Goal: Task Accomplishment & Management: Complete application form

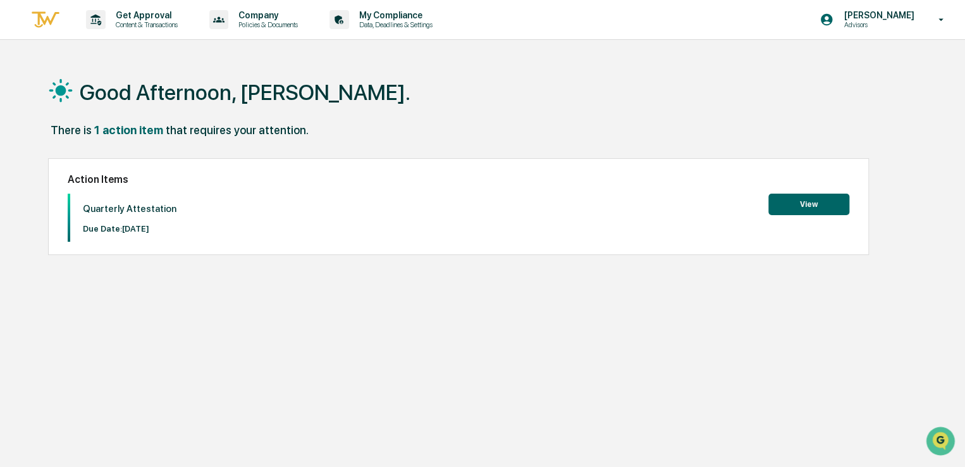
click at [815, 205] on button "View" at bounding box center [809, 205] width 81 height 22
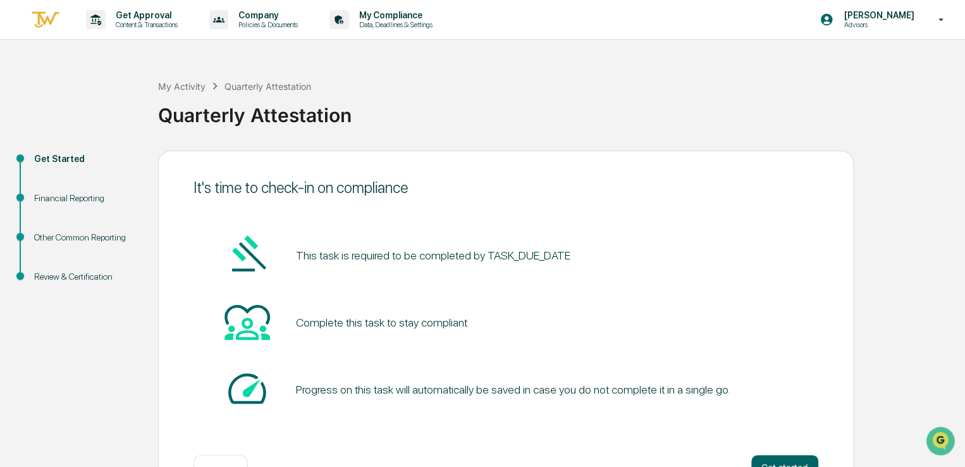
scroll to position [42, 0]
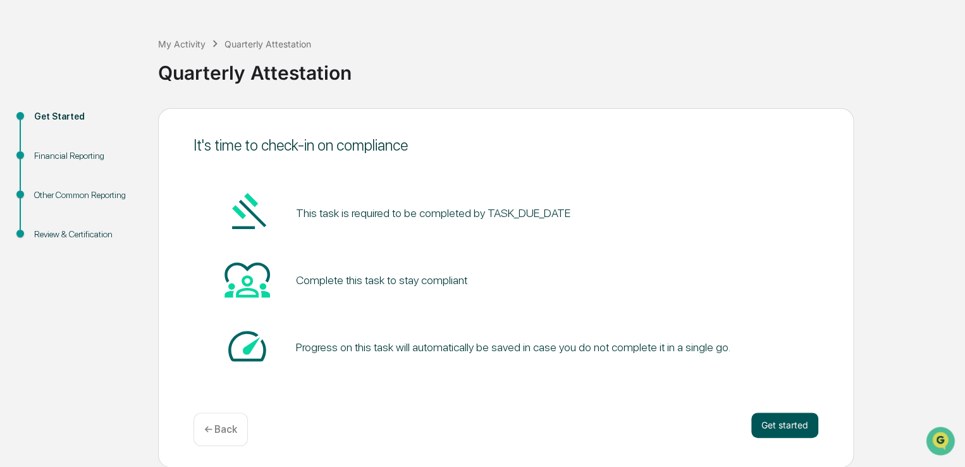
click at [780, 420] on button "Get started" at bounding box center [785, 424] width 67 height 25
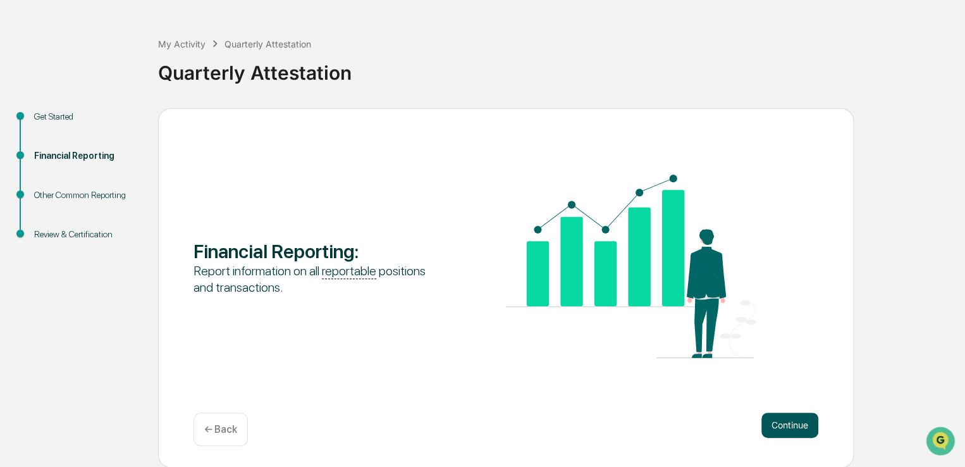
click at [793, 419] on button "Continue" at bounding box center [790, 424] width 57 height 25
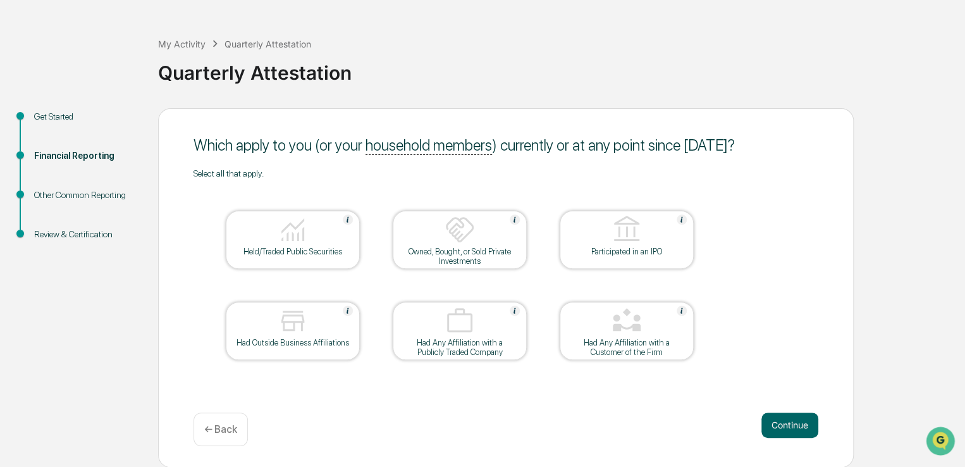
click at [793, 419] on button "Continue" at bounding box center [790, 424] width 57 height 25
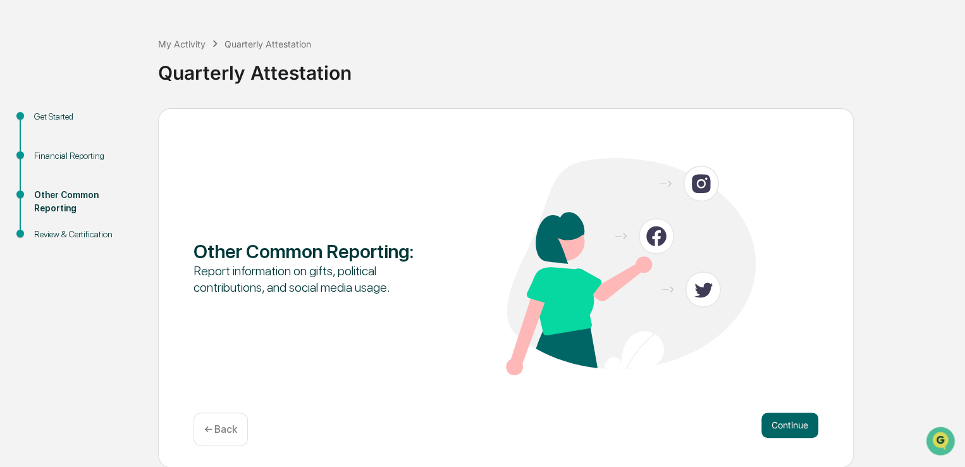
click at [793, 419] on button "Continue" at bounding box center [790, 424] width 57 height 25
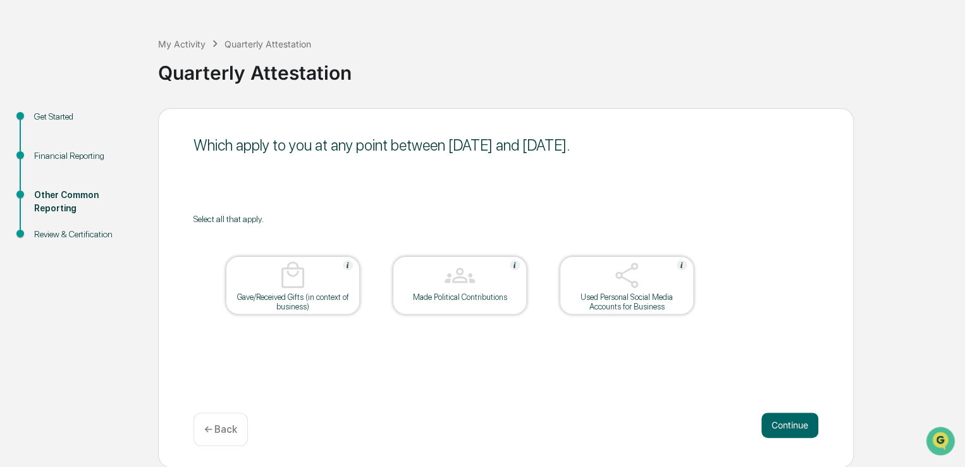
click at [793, 419] on button "Continue" at bounding box center [790, 424] width 57 height 25
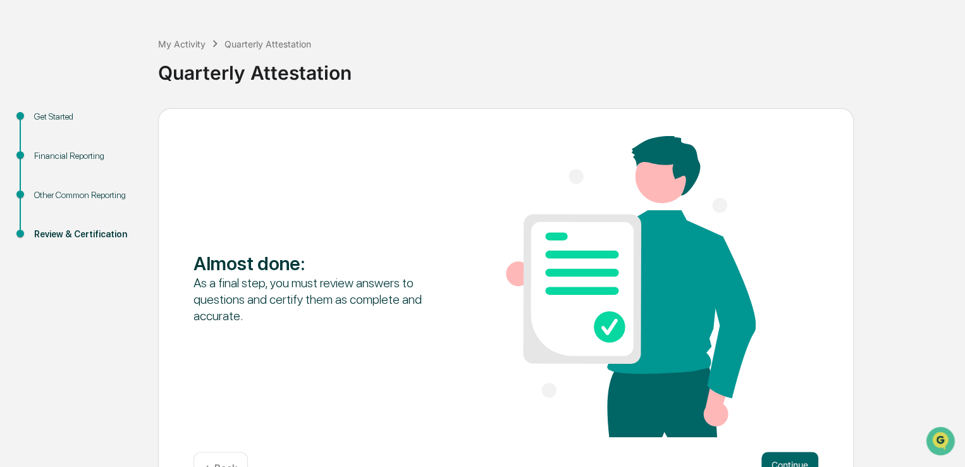
click at [793, 419] on div "Almost done : As a final step, you must review answers to questions and certify…" at bounding box center [506, 288] width 625 height 304
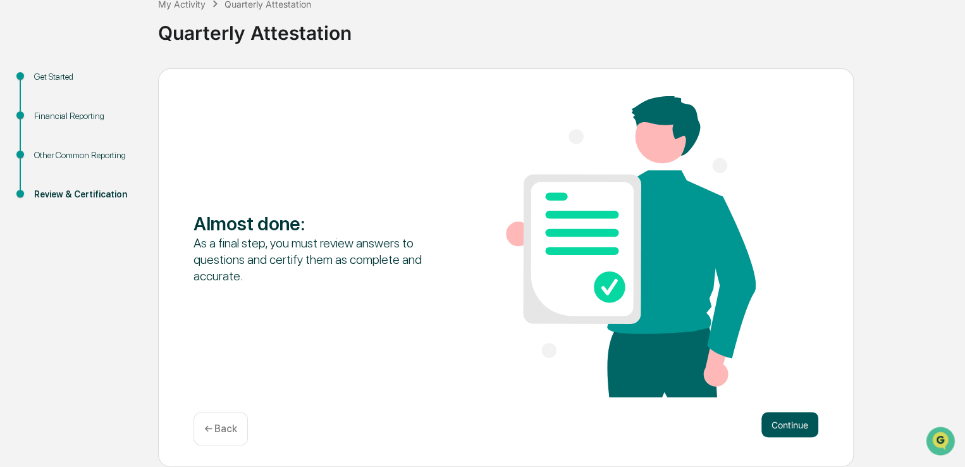
click at [796, 421] on button "Continue" at bounding box center [790, 424] width 57 height 25
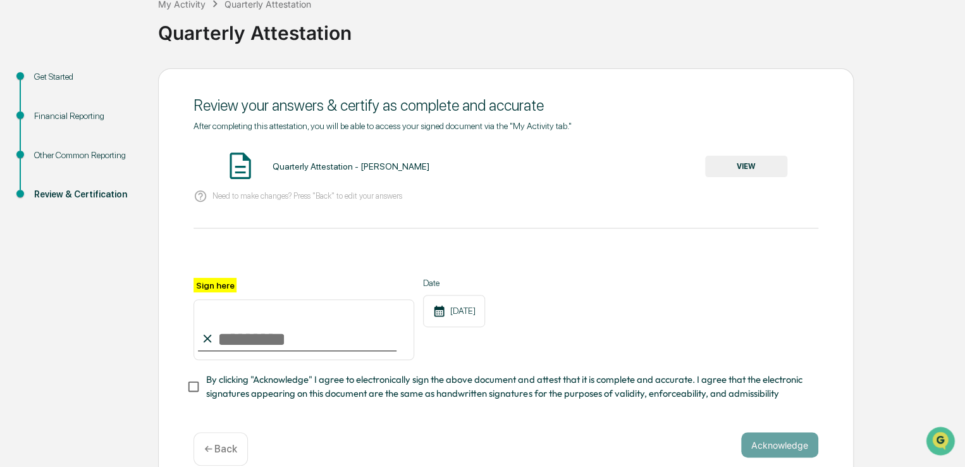
click at [218, 333] on input "Sign here" at bounding box center [304, 329] width 221 height 61
type input "**********"
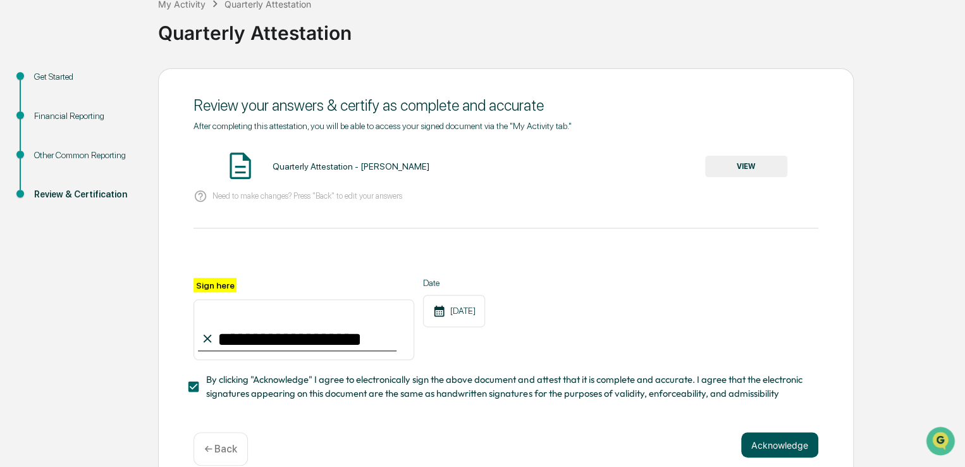
click at [802, 440] on button "Acknowledge" at bounding box center [779, 444] width 77 height 25
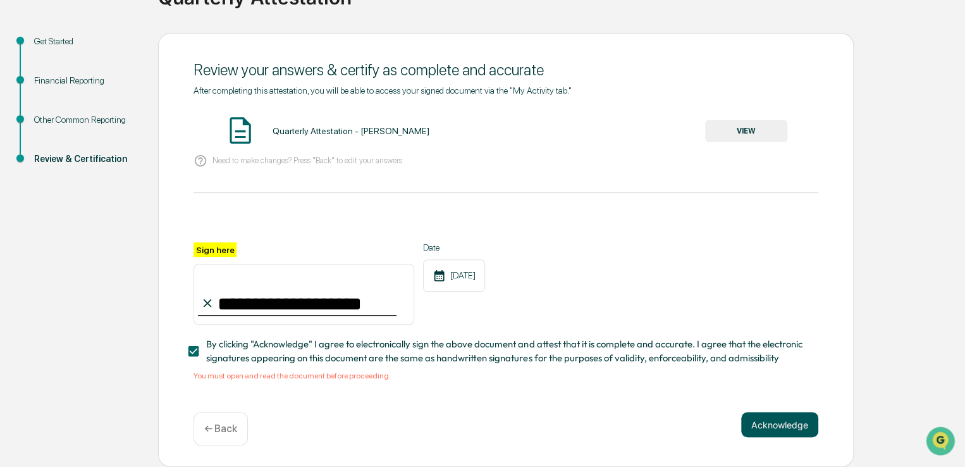
click at [779, 416] on button "Acknowledge" at bounding box center [779, 424] width 77 height 25
click at [753, 131] on button "VIEW" at bounding box center [746, 131] width 82 height 22
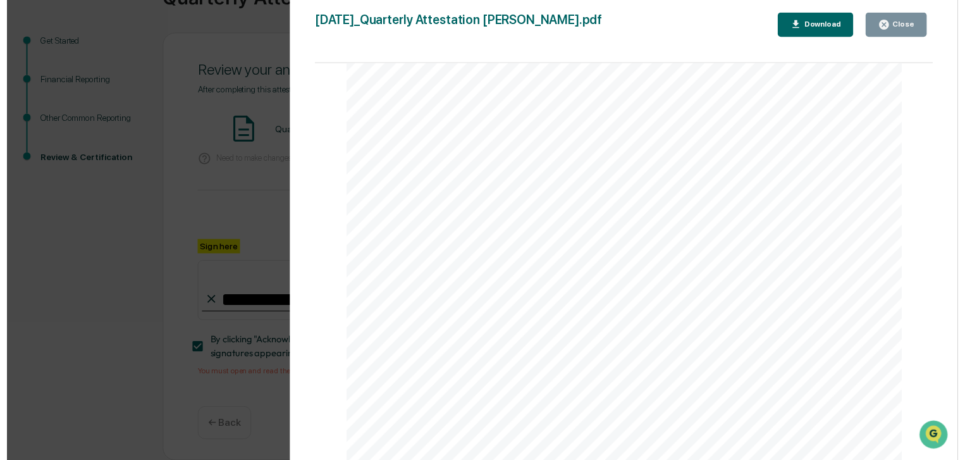
scroll to position [2104, 0]
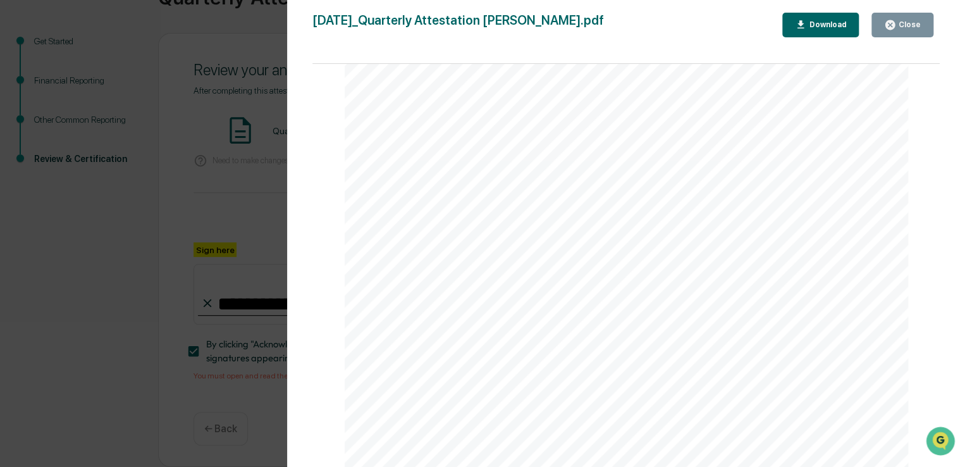
click at [900, 23] on div "Close" at bounding box center [908, 24] width 25 height 9
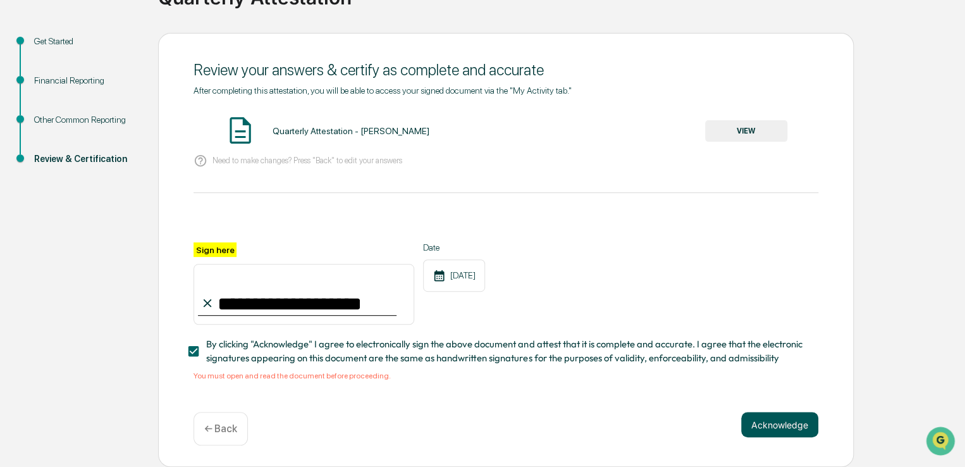
click at [780, 429] on button "Acknowledge" at bounding box center [779, 424] width 77 height 25
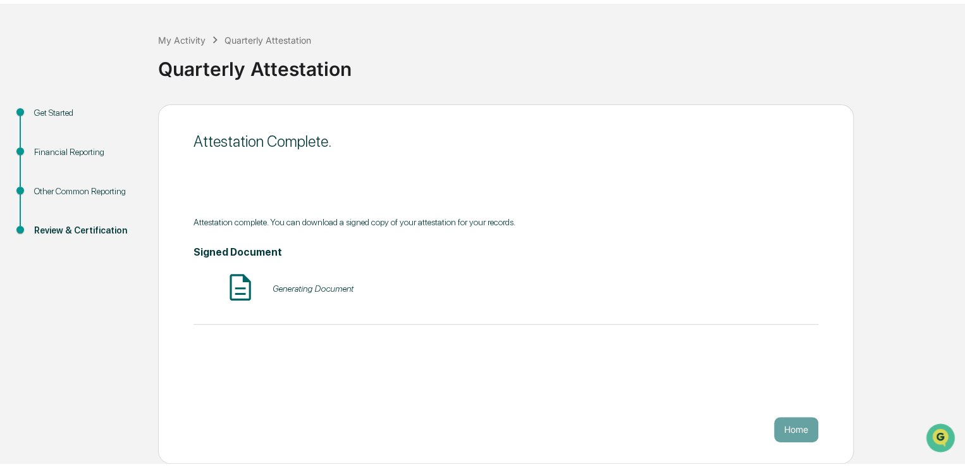
scroll to position [42, 0]
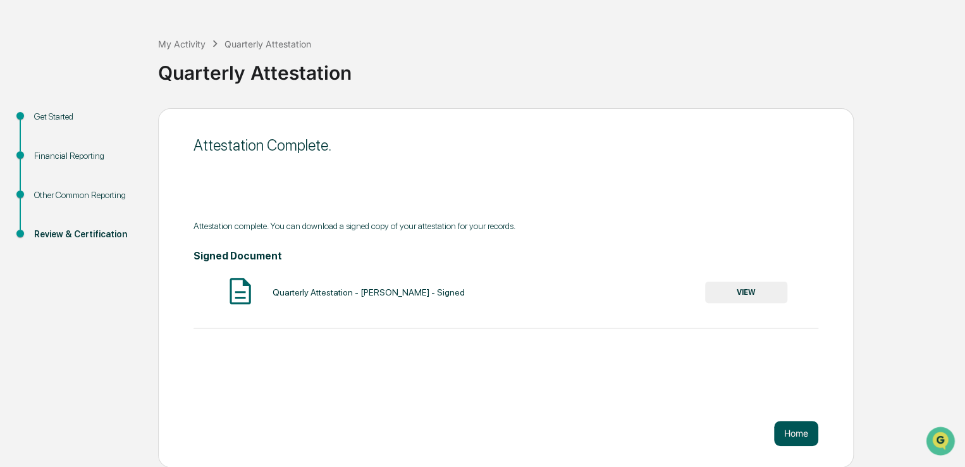
click at [802, 430] on button "Home" at bounding box center [796, 433] width 44 height 25
